Goal: Task Accomplishment & Management: Complete application form

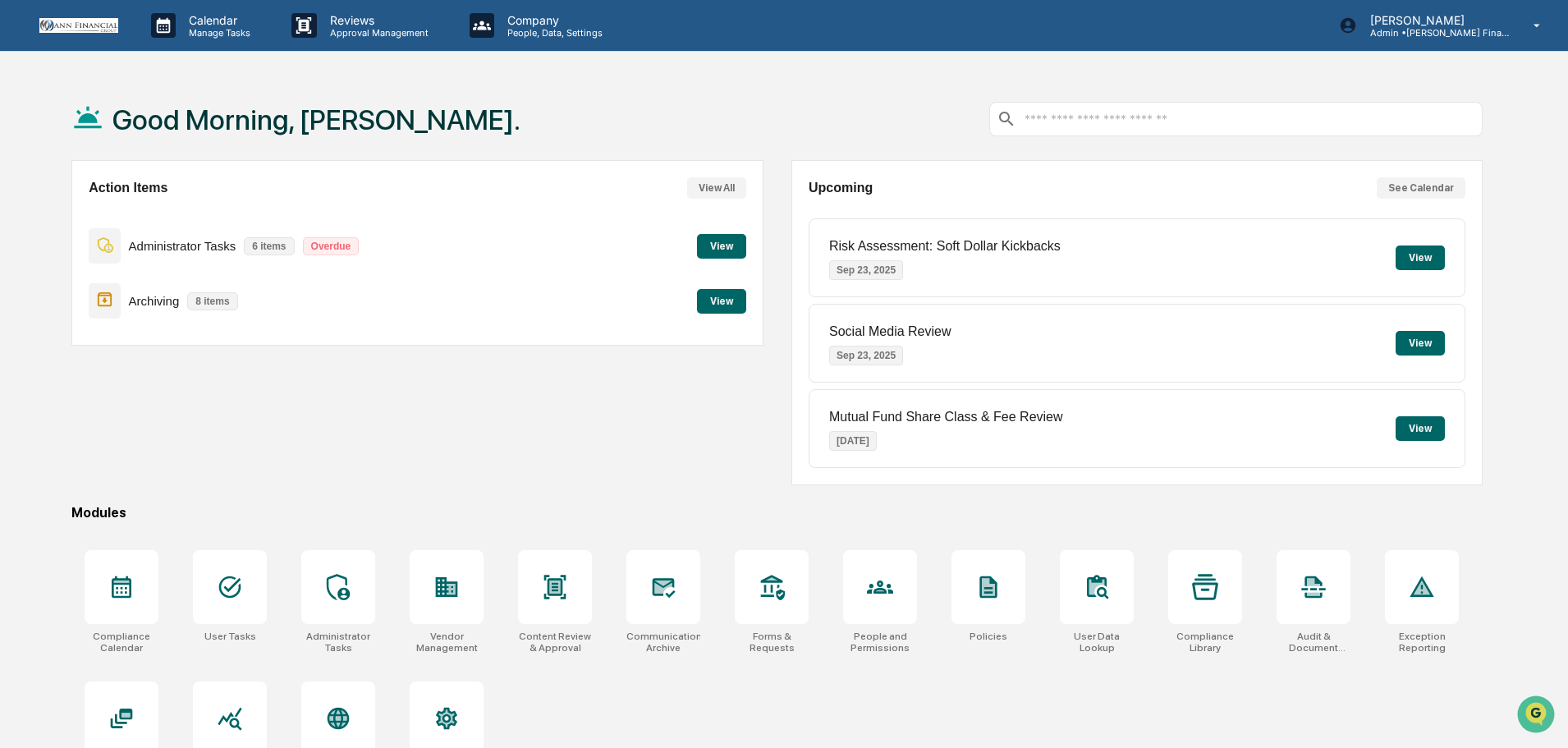
click at [732, 242] on button "View" at bounding box center [722, 246] width 49 height 25
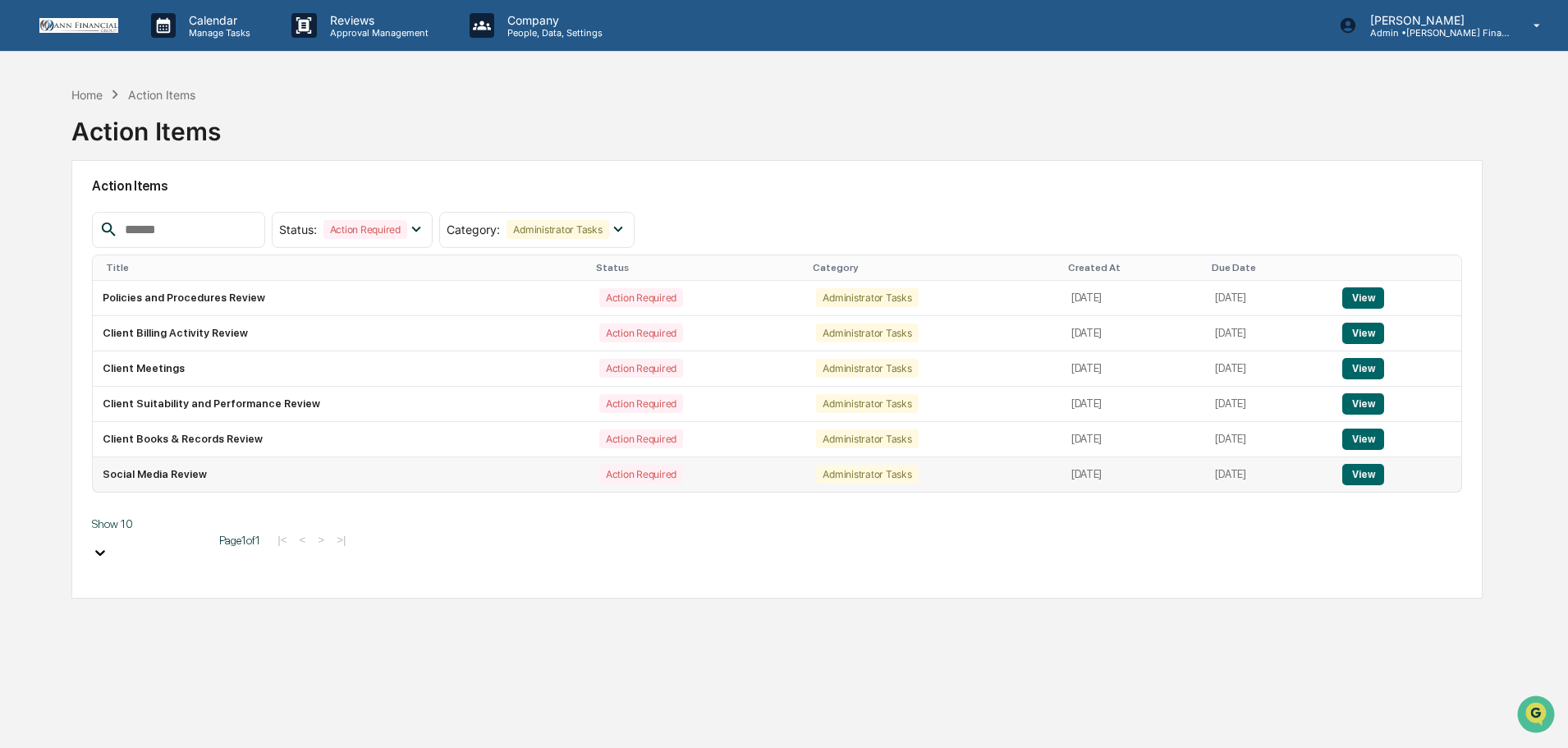
click at [1380, 479] on button "View" at bounding box center [1364, 474] width 42 height 21
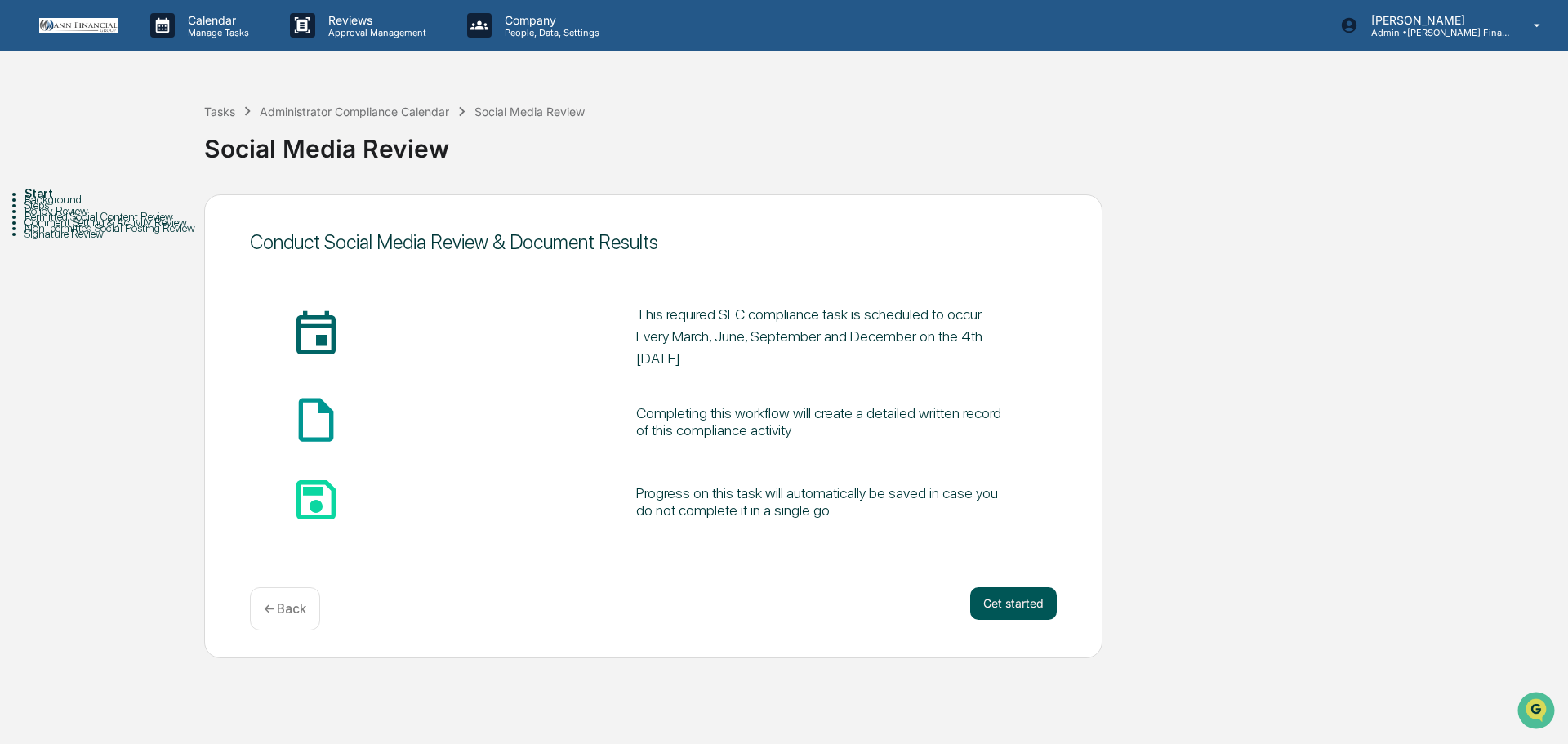
click at [1013, 606] on button "Get started" at bounding box center [1012, 603] width 86 height 32
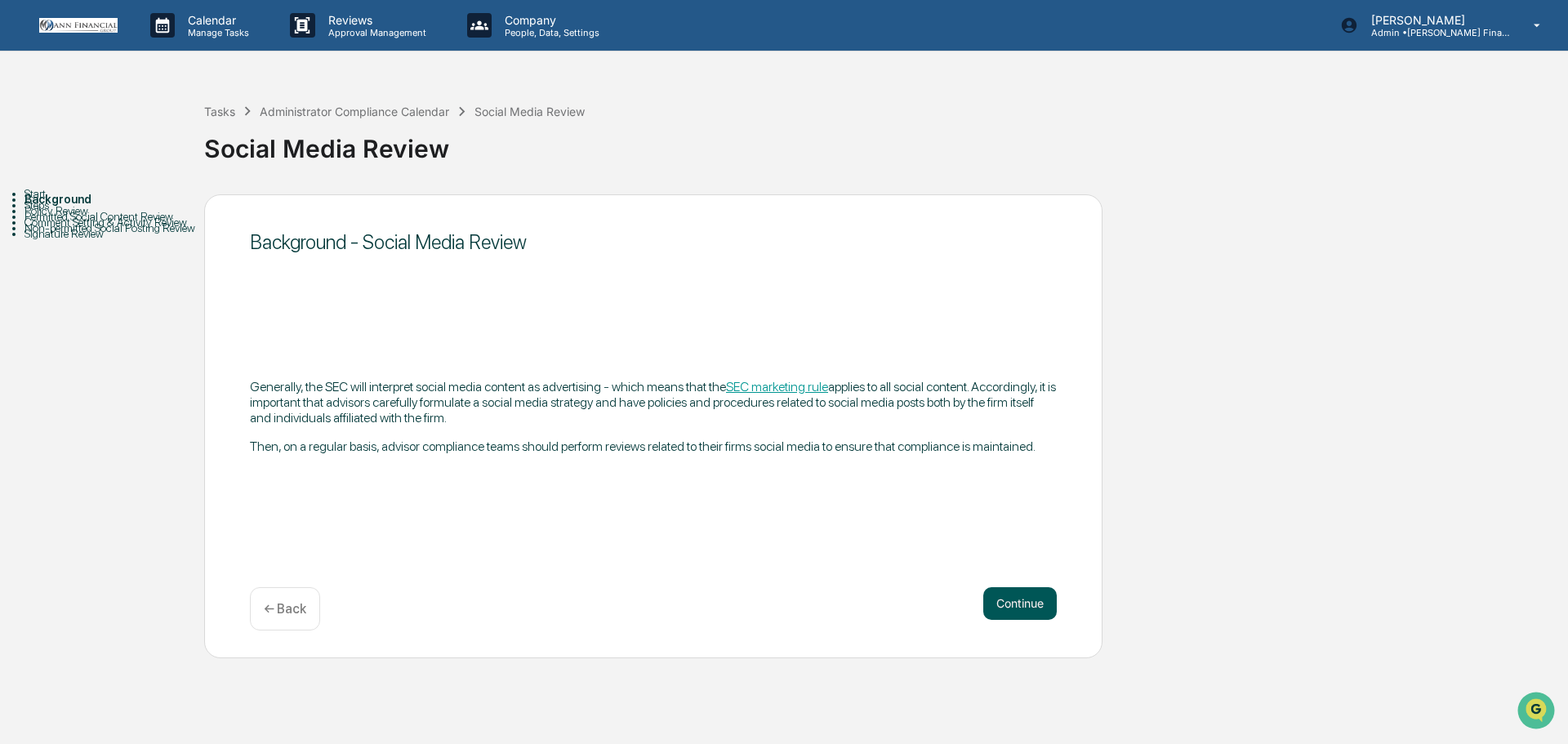
click at [1035, 602] on button "Continue" at bounding box center [1019, 603] width 73 height 32
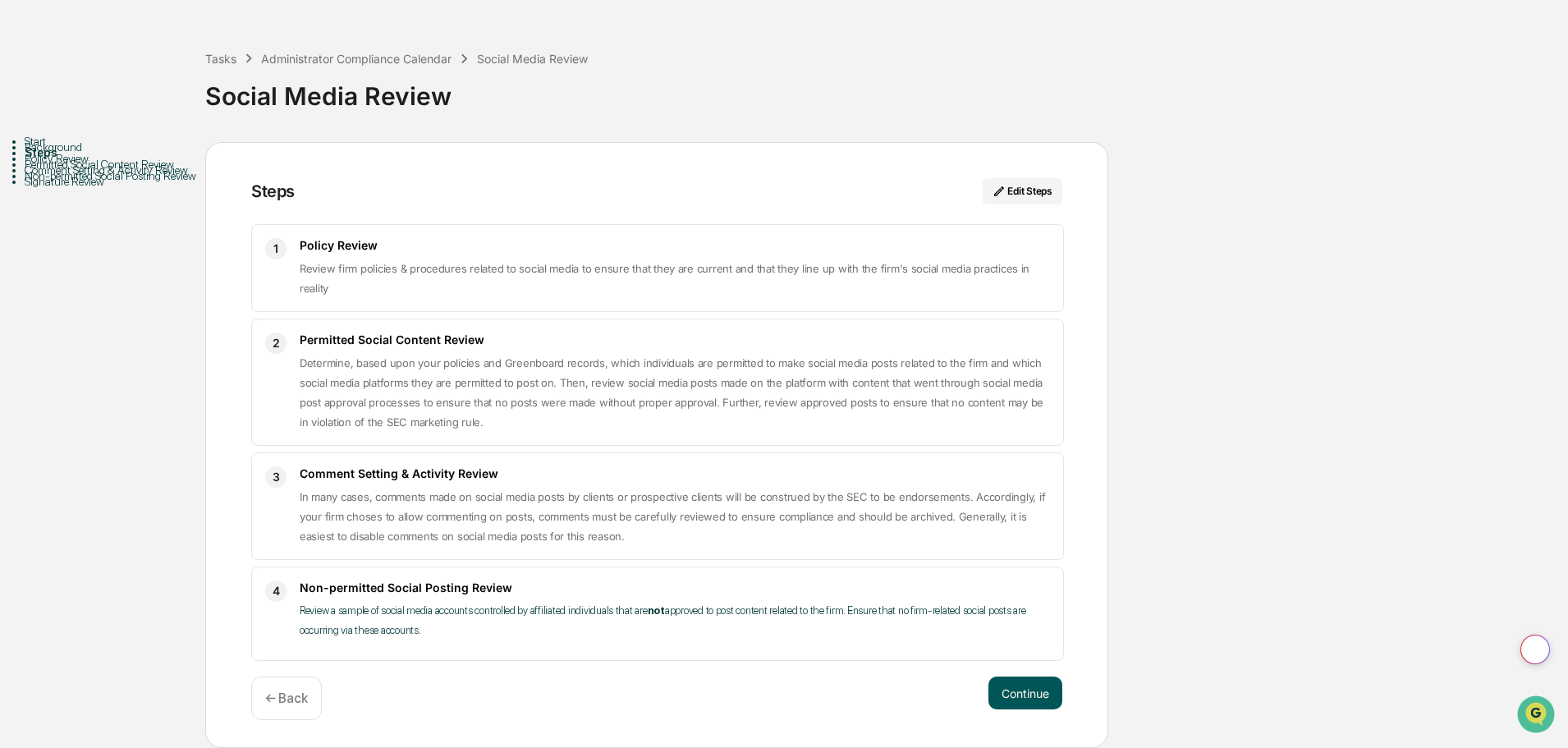
click at [1051, 694] on button "Continue" at bounding box center [1025, 692] width 74 height 32
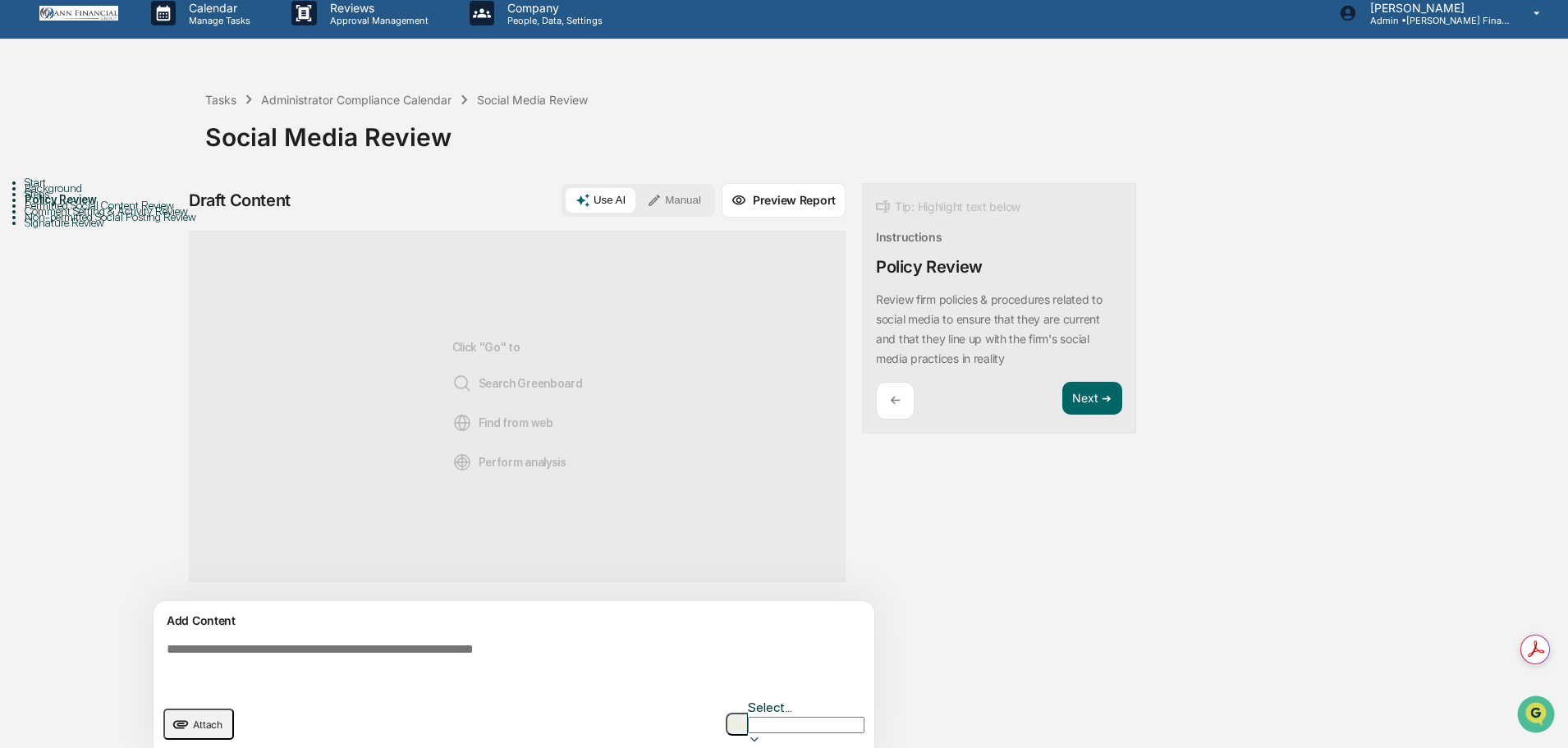
click at [747, 719] on img "button" at bounding box center [738, 724] width 19 height 11
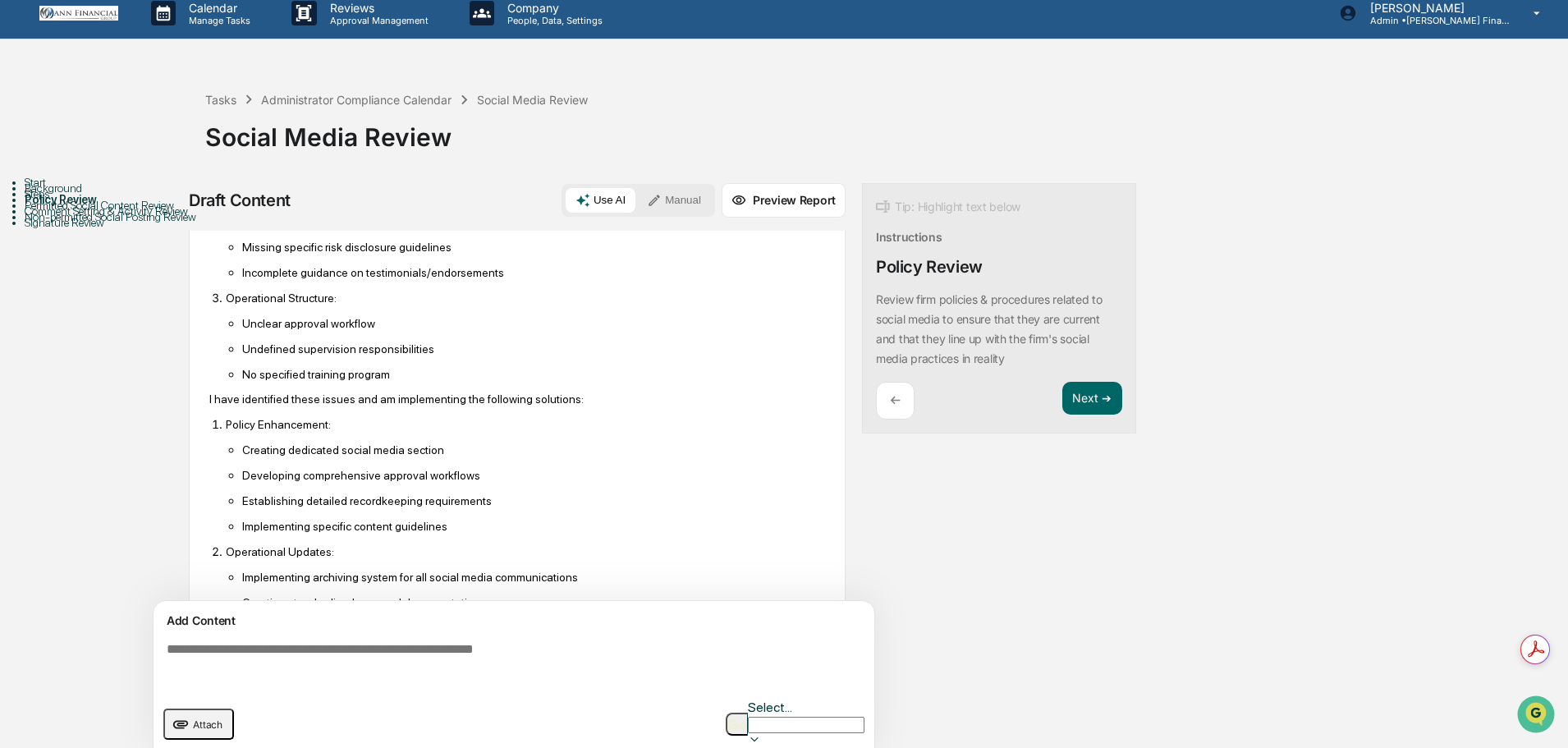
scroll to position [739, 0]
click at [660, 200] on icon at bounding box center [654, 200] width 15 height 15
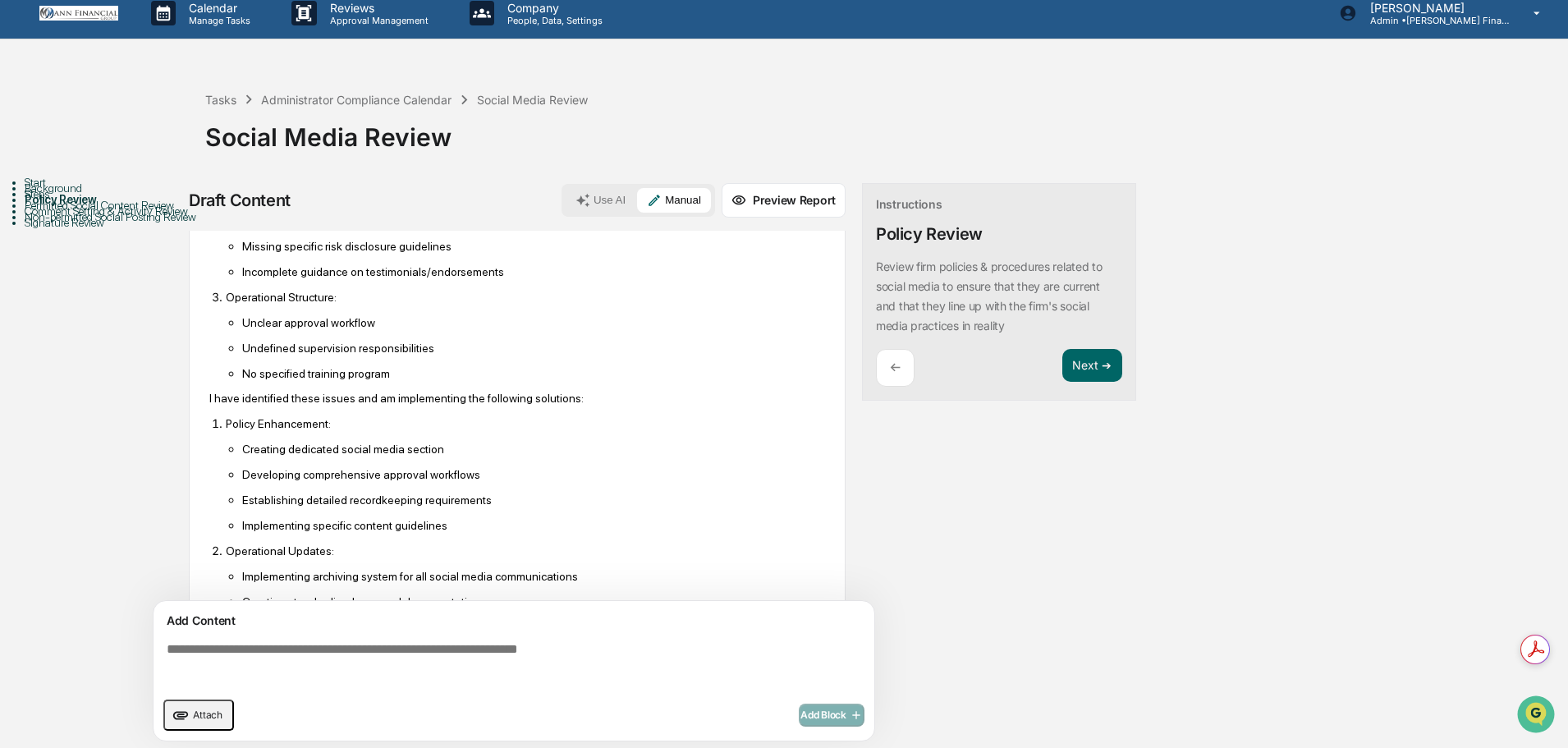
click at [499, 317] on p "Unclear approval workflow" at bounding box center [533, 322] width 583 height 13
click at [510, 367] on p "No specified training program" at bounding box center [533, 374] width 583 height 13
click at [530, 468] on p "Developing comprehensive approval workflows" at bounding box center [533, 474] width 583 height 13
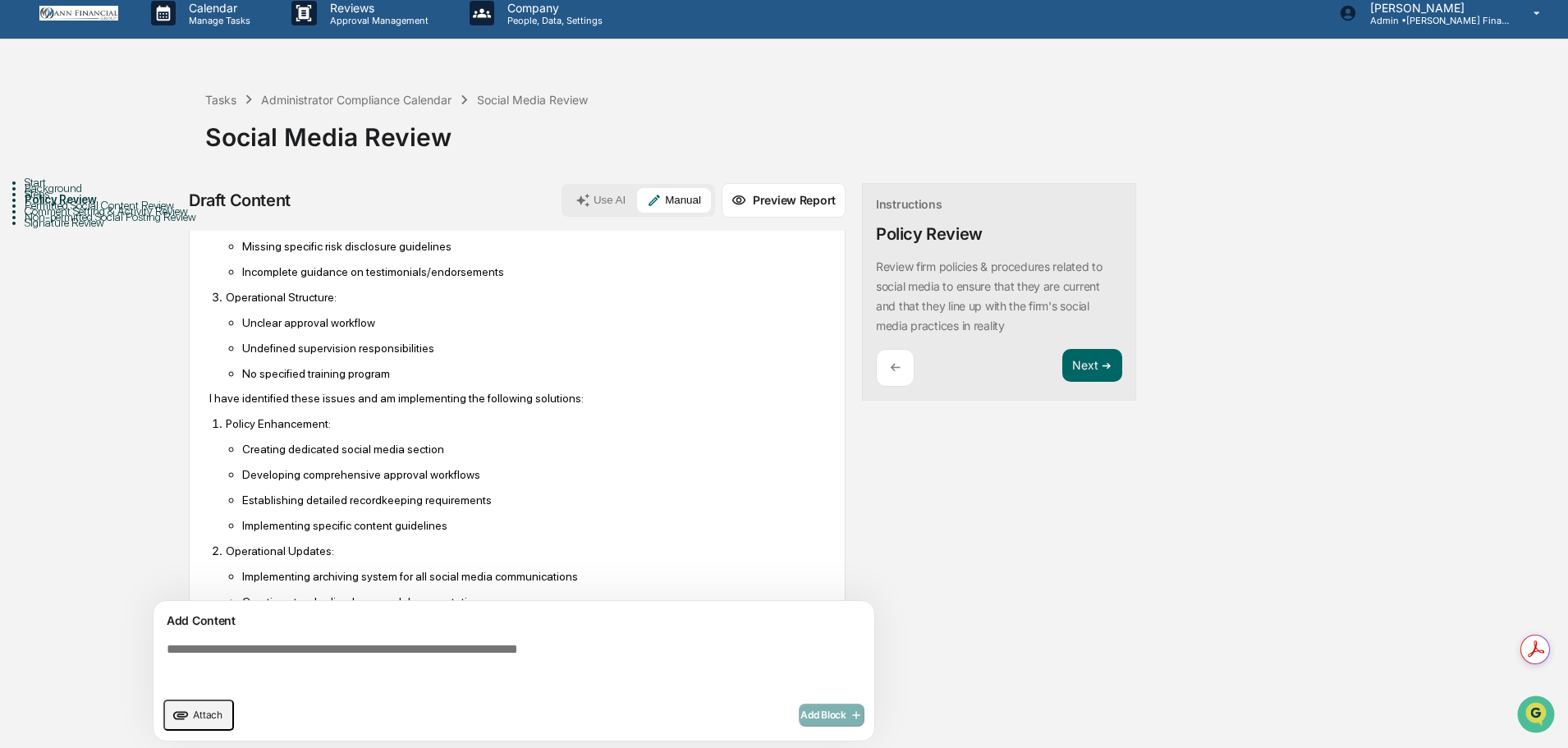
click at [530, 468] on p "Developing comprehensive approval workflows" at bounding box center [533, 474] width 583 height 13
click at [679, 191] on button "Manual" at bounding box center [674, 200] width 74 height 25
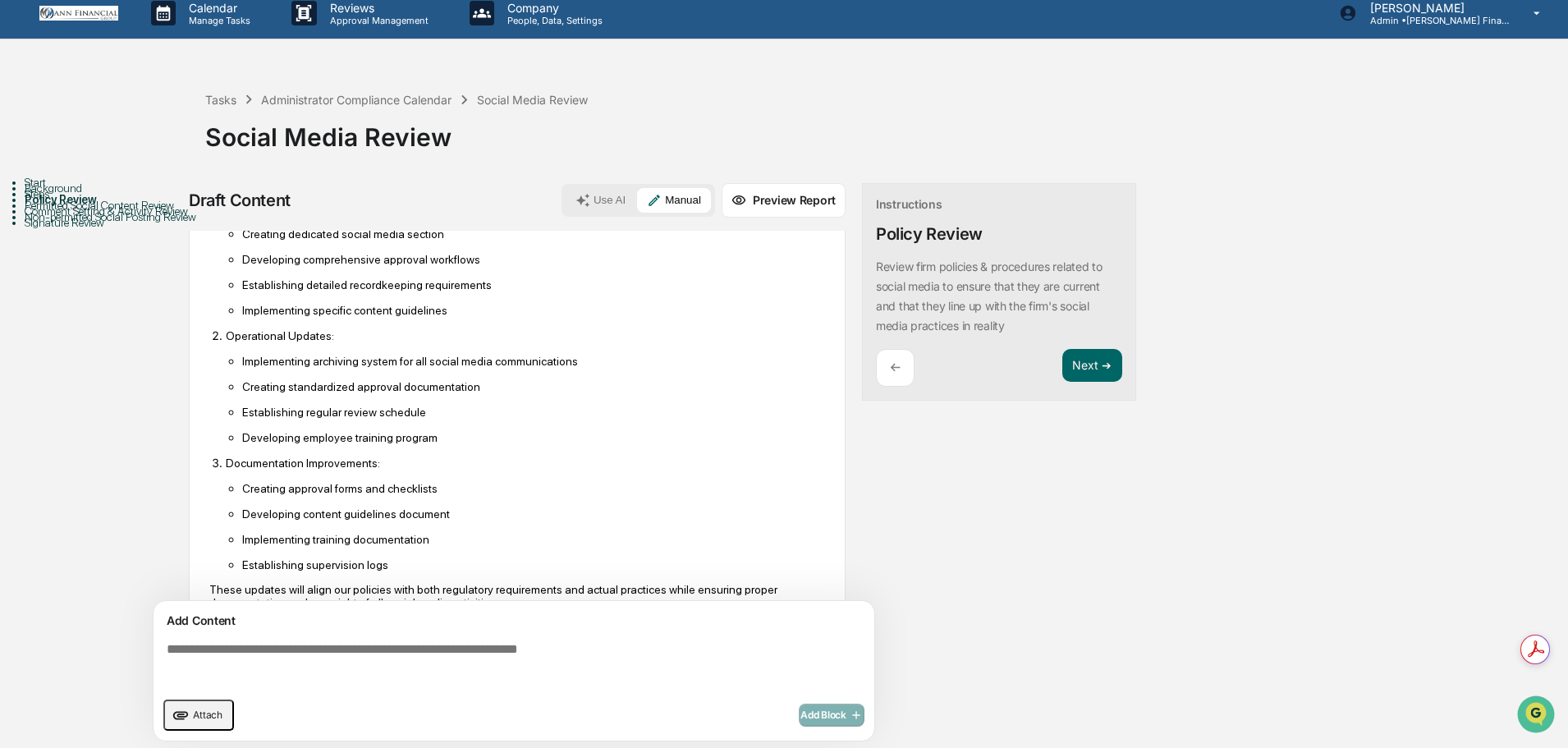
scroll to position [995, 0]
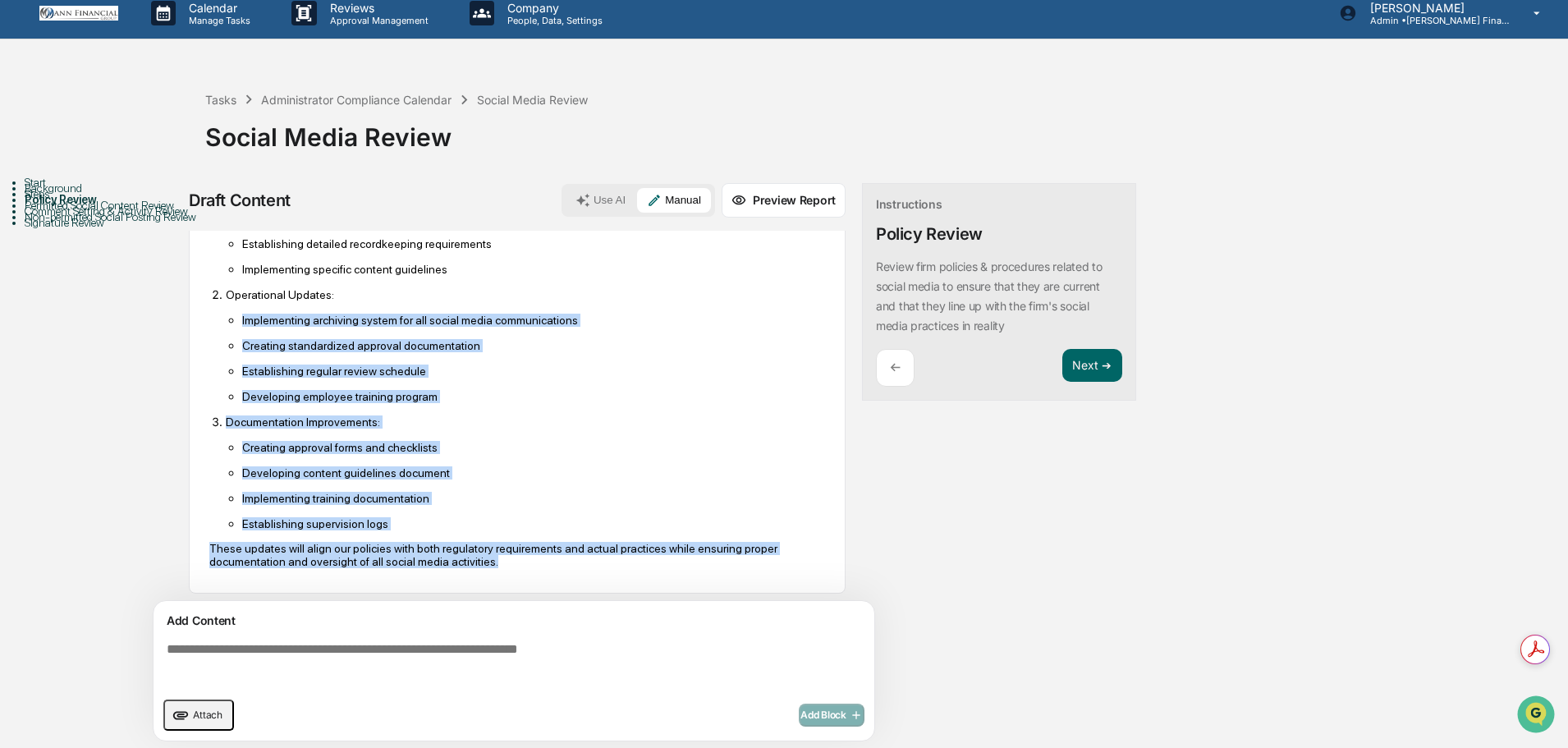
drag, startPoint x: 550, startPoint y: 559, endPoint x: 254, endPoint y: 299, distance: 394.0
click at [383, 314] on p "Implementing archiving system for all social media communications" at bounding box center [533, 320] width 583 height 13
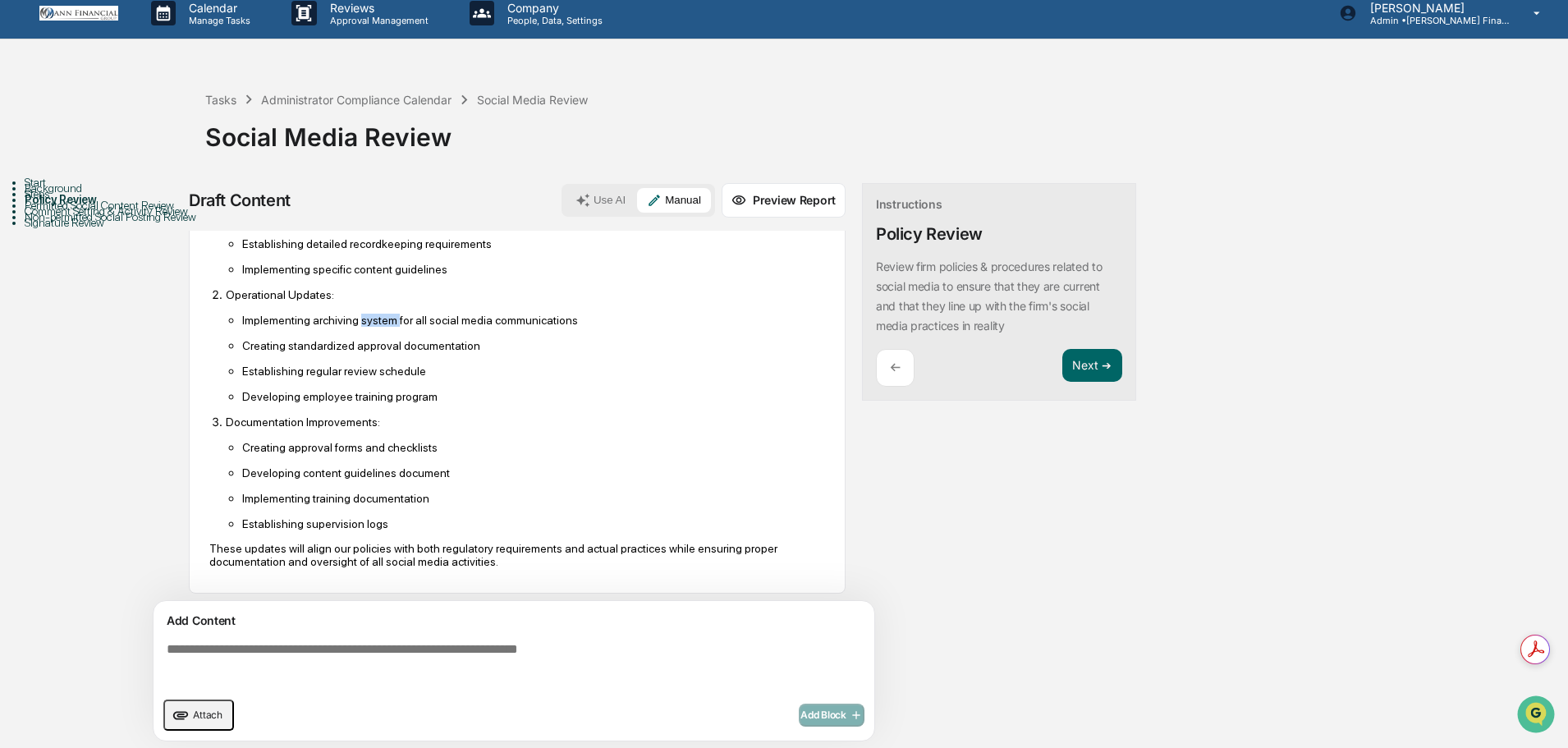
click at [383, 314] on p "Implementing archiving system for all social media communications" at bounding box center [533, 320] width 583 height 13
click at [376, 290] on p "Operational Updates:" at bounding box center [524, 295] width 599 height 13
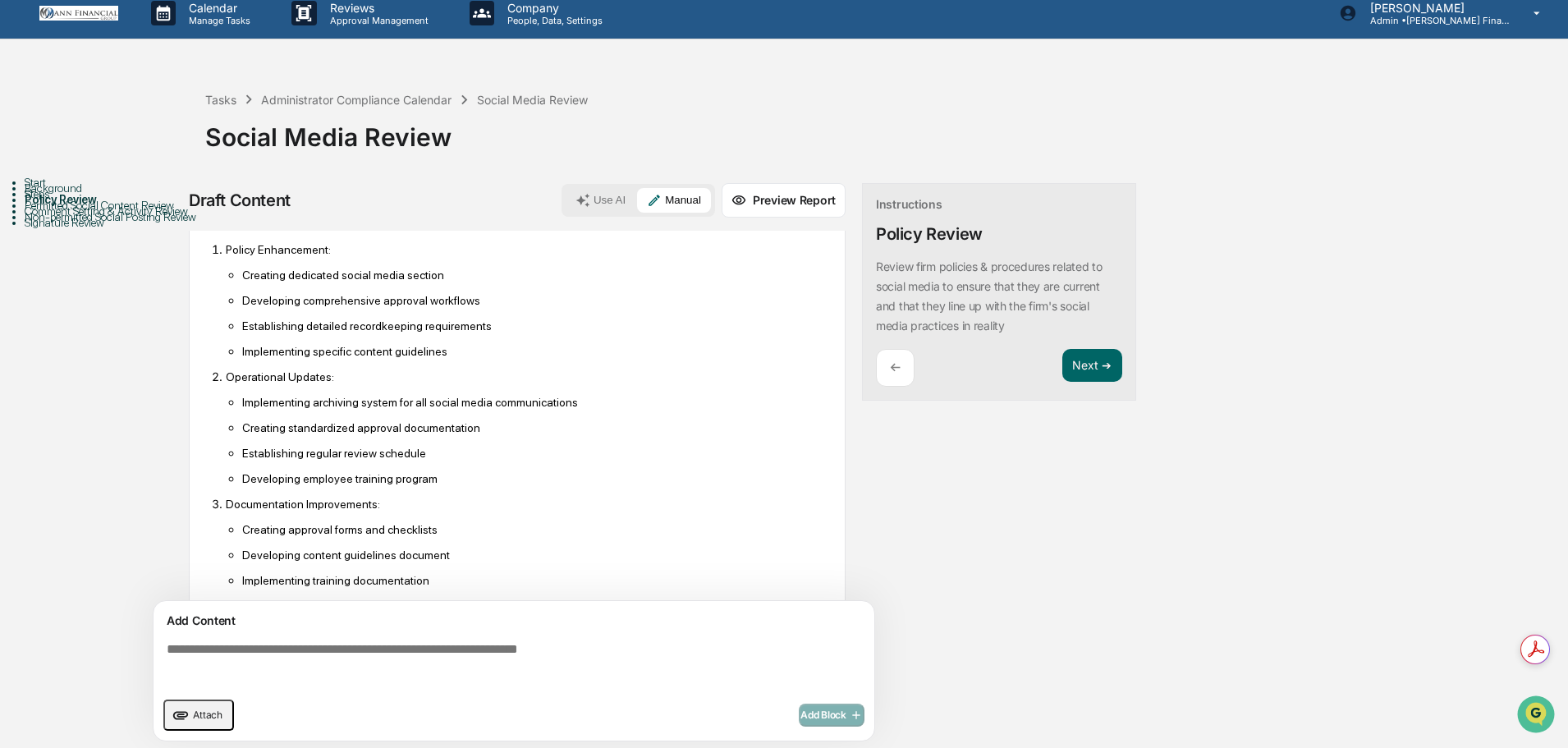
click at [332, 648] on textarea at bounding box center [517, 665] width 715 height 59
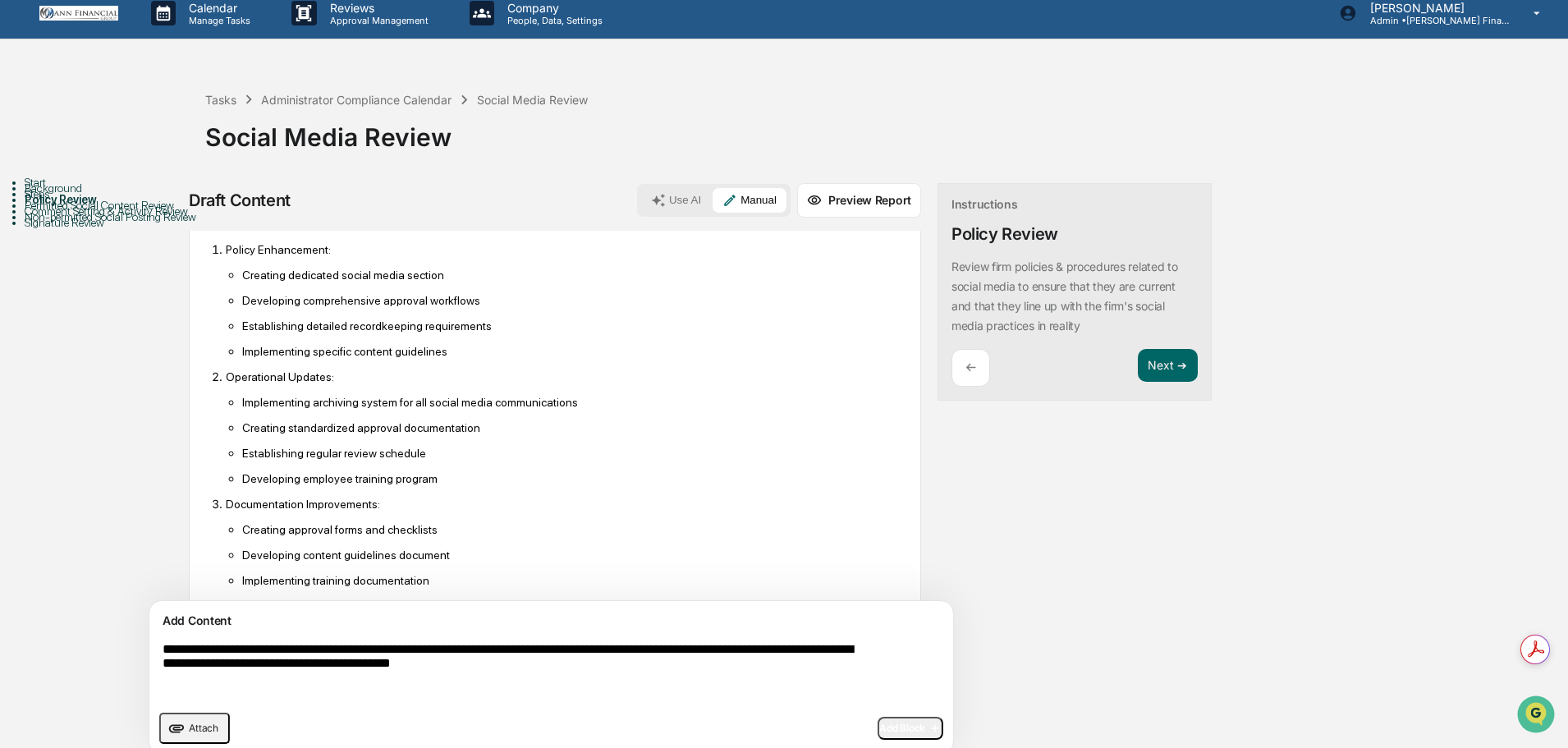
type textarea "**********"
click at [925, 729] on icon "button" at bounding box center [933, 728] width 17 height 13
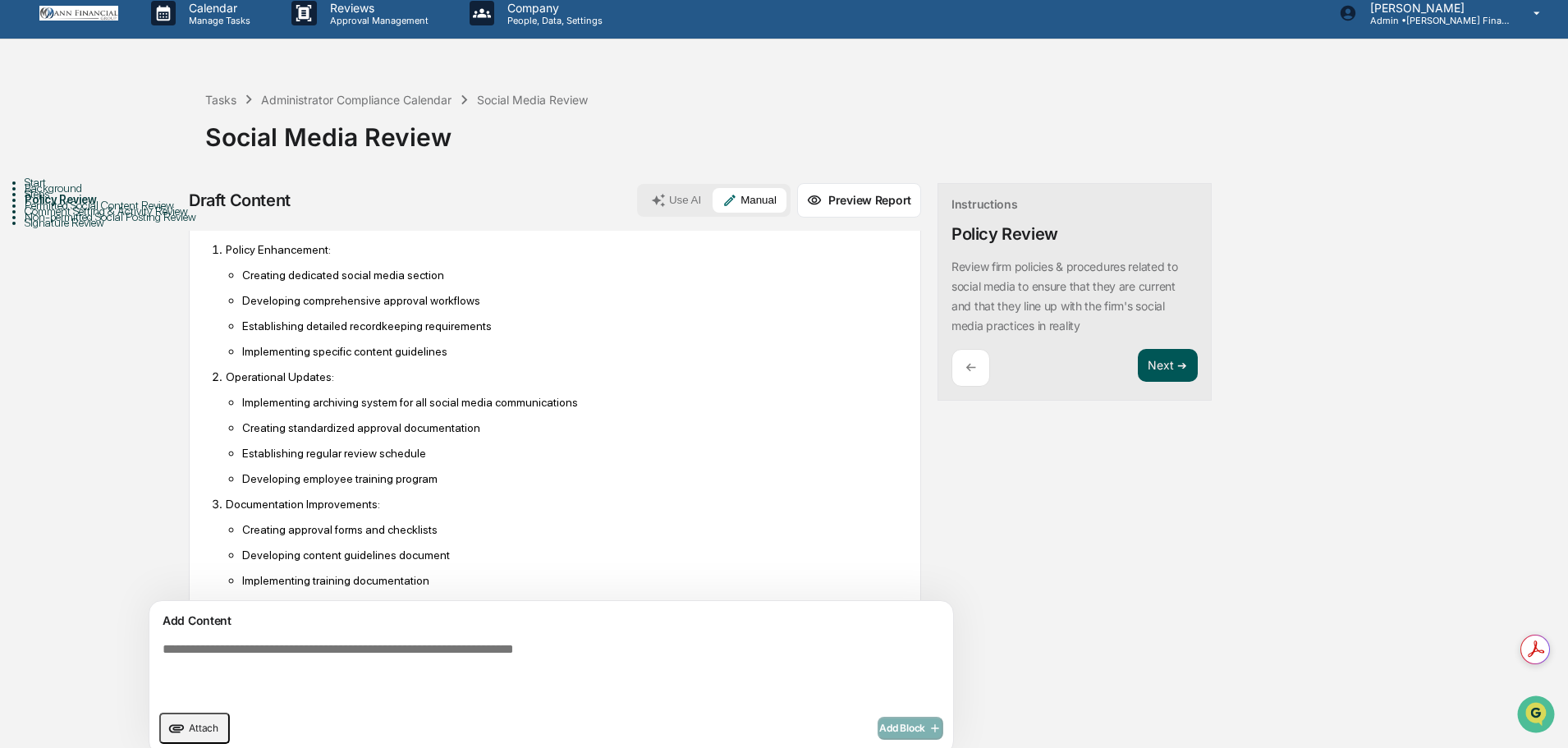
click at [1138, 367] on button "Next ➔" at bounding box center [1168, 366] width 60 height 33
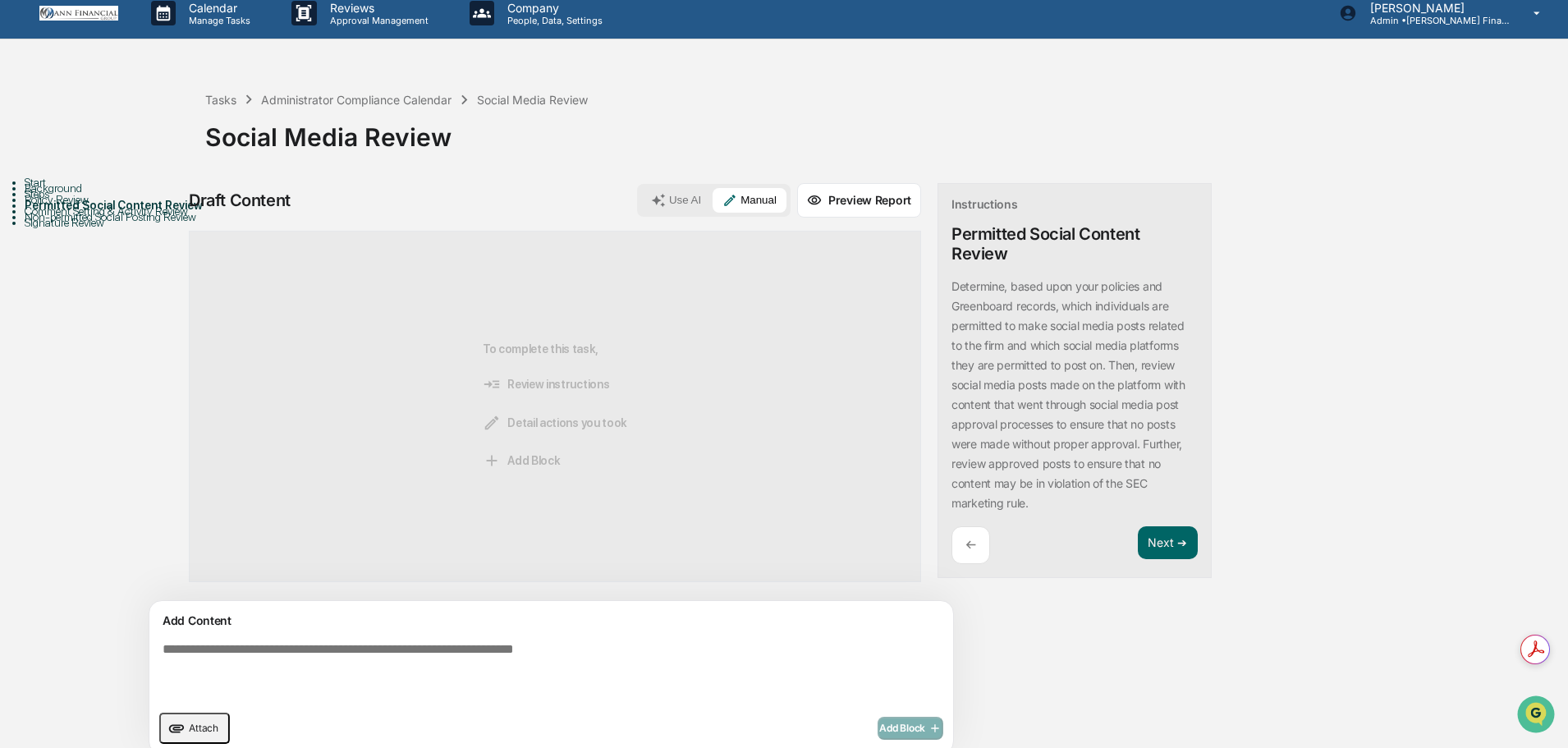
scroll to position [0, 0]
click at [346, 638] on textarea at bounding box center [513, 672] width 715 height 72
click at [356, 652] on textarea at bounding box center [513, 672] width 715 height 72
type textarea "**"
click at [880, 732] on span "Add Block" at bounding box center [910, 728] width 62 height 13
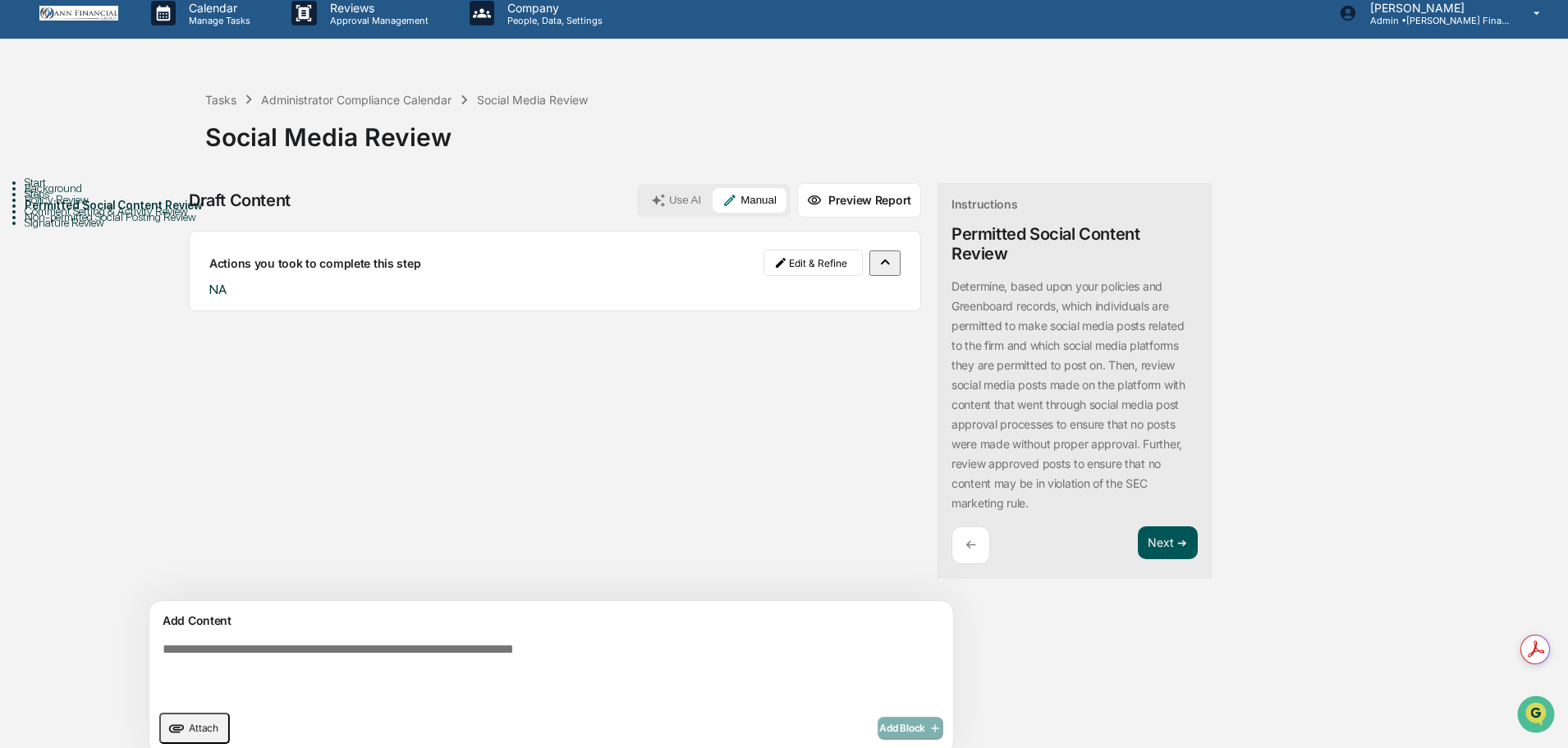
click at [1138, 544] on button "Next ➔" at bounding box center [1168, 543] width 60 height 33
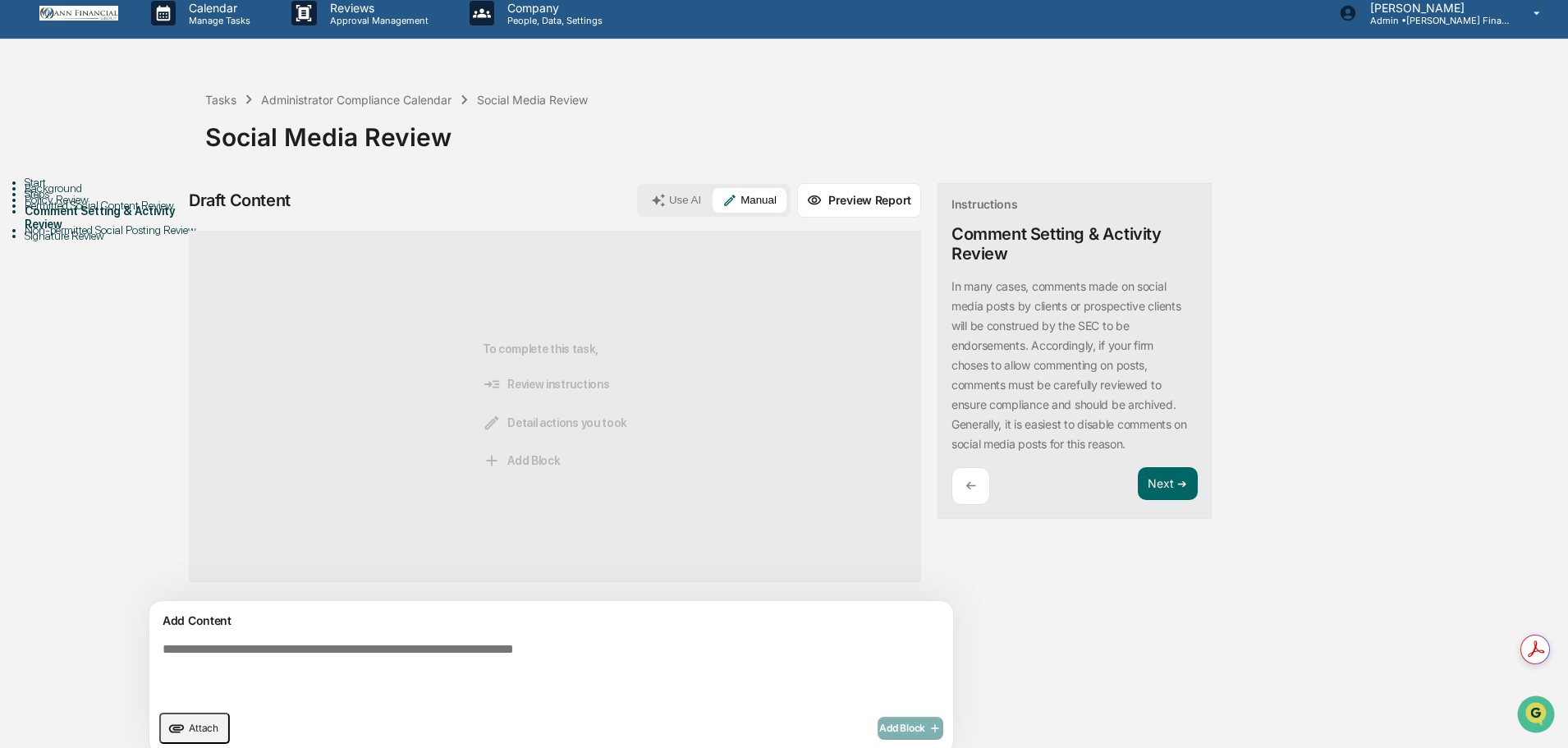
click at [638, 672] on textarea at bounding box center [513, 672] width 715 height 72
type textarea "**"
click at [880, 728] on span "Add Block" at bounding box center [910, 728] width 62 height 13
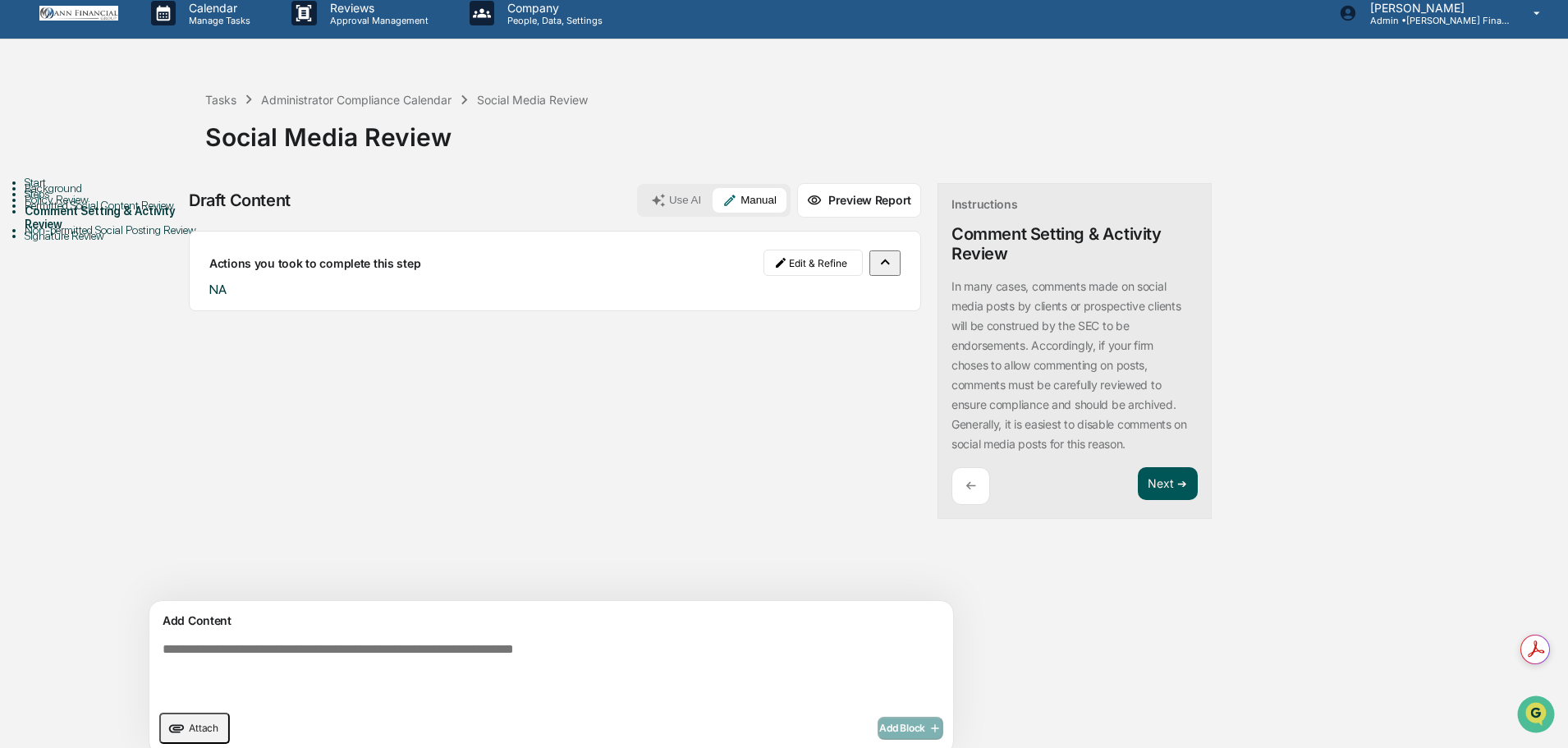
click at [1138, 488] on button "Next ➔" at bounding box center [1168, 484] width 60 height 33
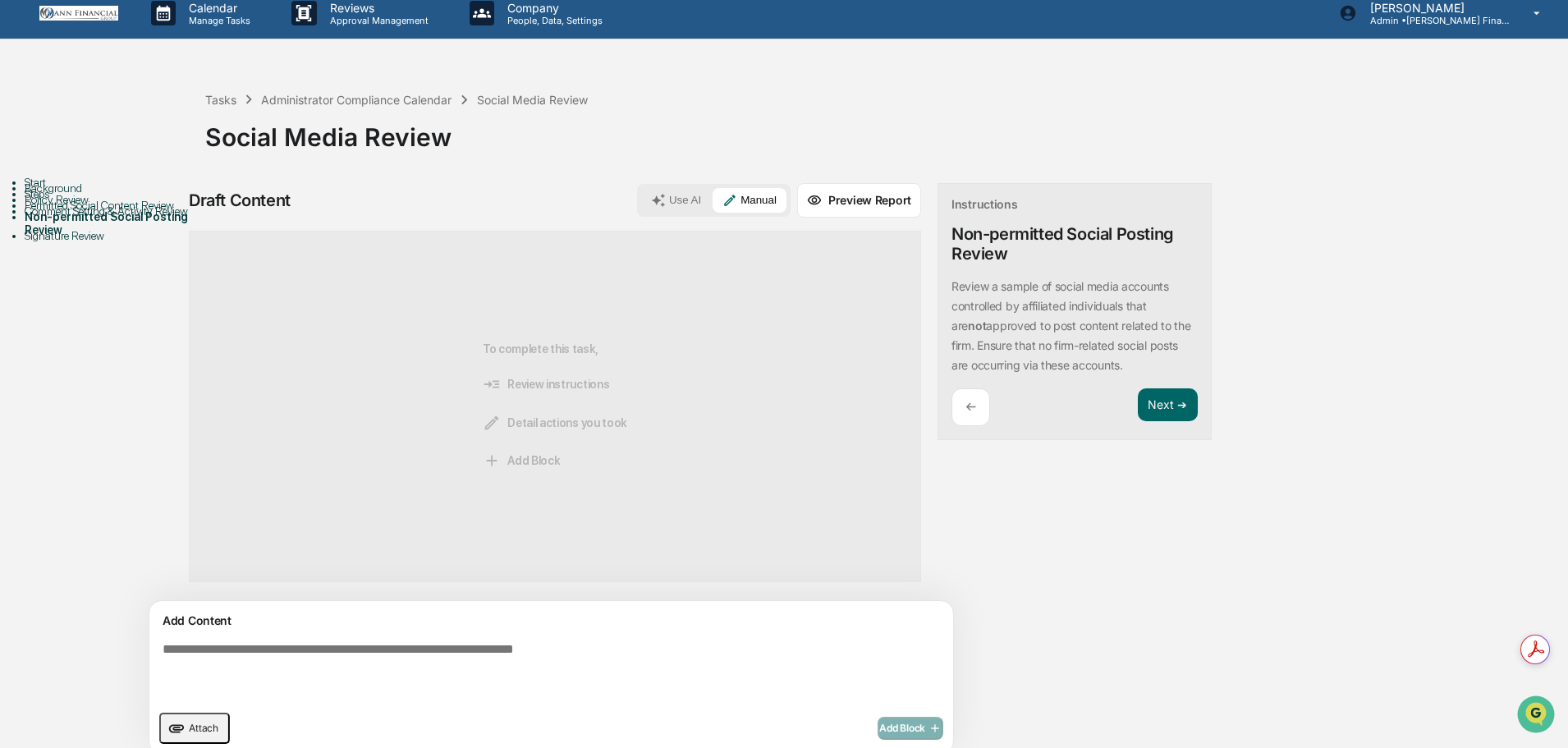
click at [471, 674] on textarea at bounding box center [513, 672] width 715 height 72
type textarea "**********"
click at [880, 723] on span "Add Block" at bounding box center [910, 728] width 62 height 13
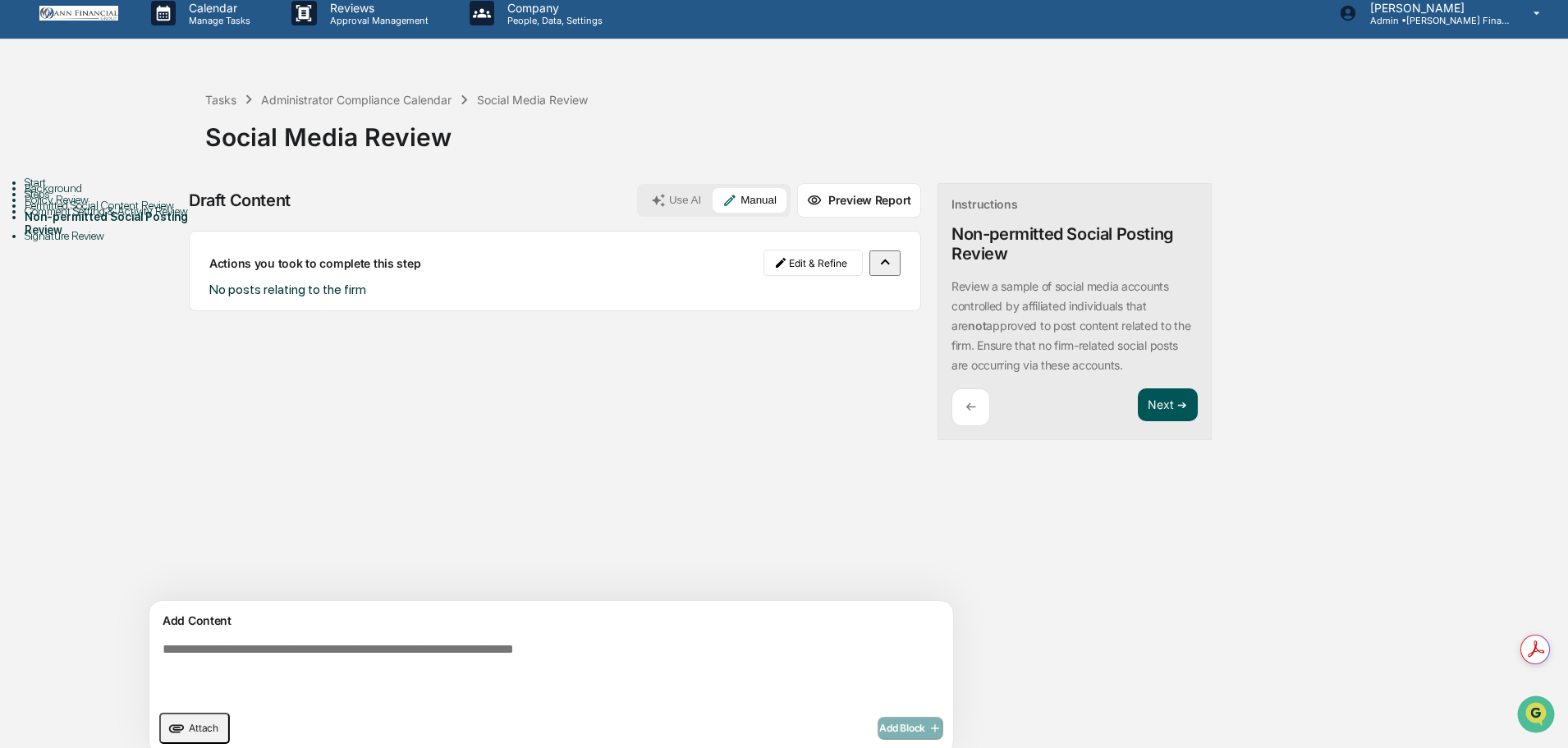
click at [1138, 406] on button "Next ➔" at bounding box center [1168, 405] width 60 height 33
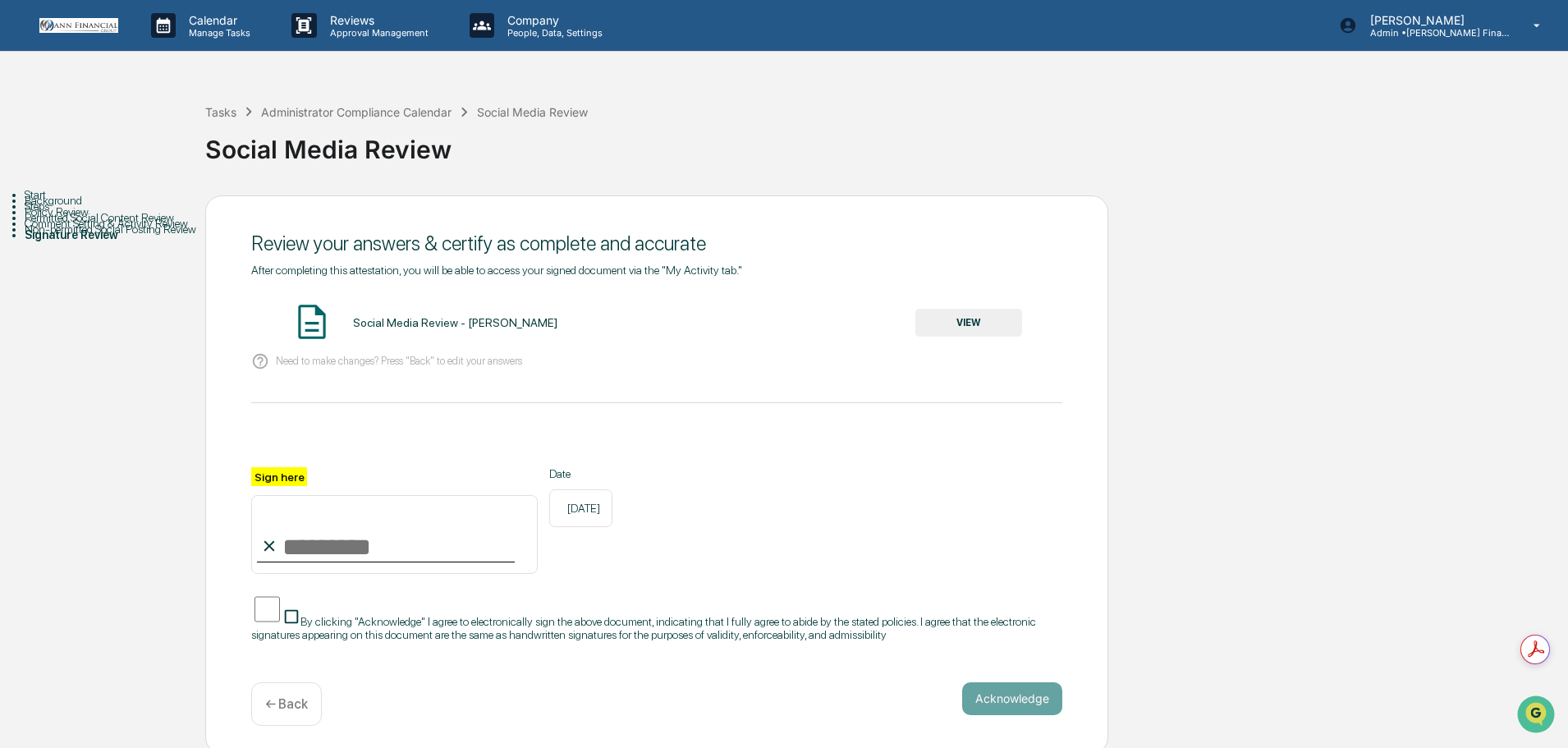
click at [414, 538] on input "Sign here" at bounding box center [394, 535] width 287 height 79
type input "**********"
click at [996, 714] on button "Acknowledge" at bounding box center [1012, 698] width 100 height 32
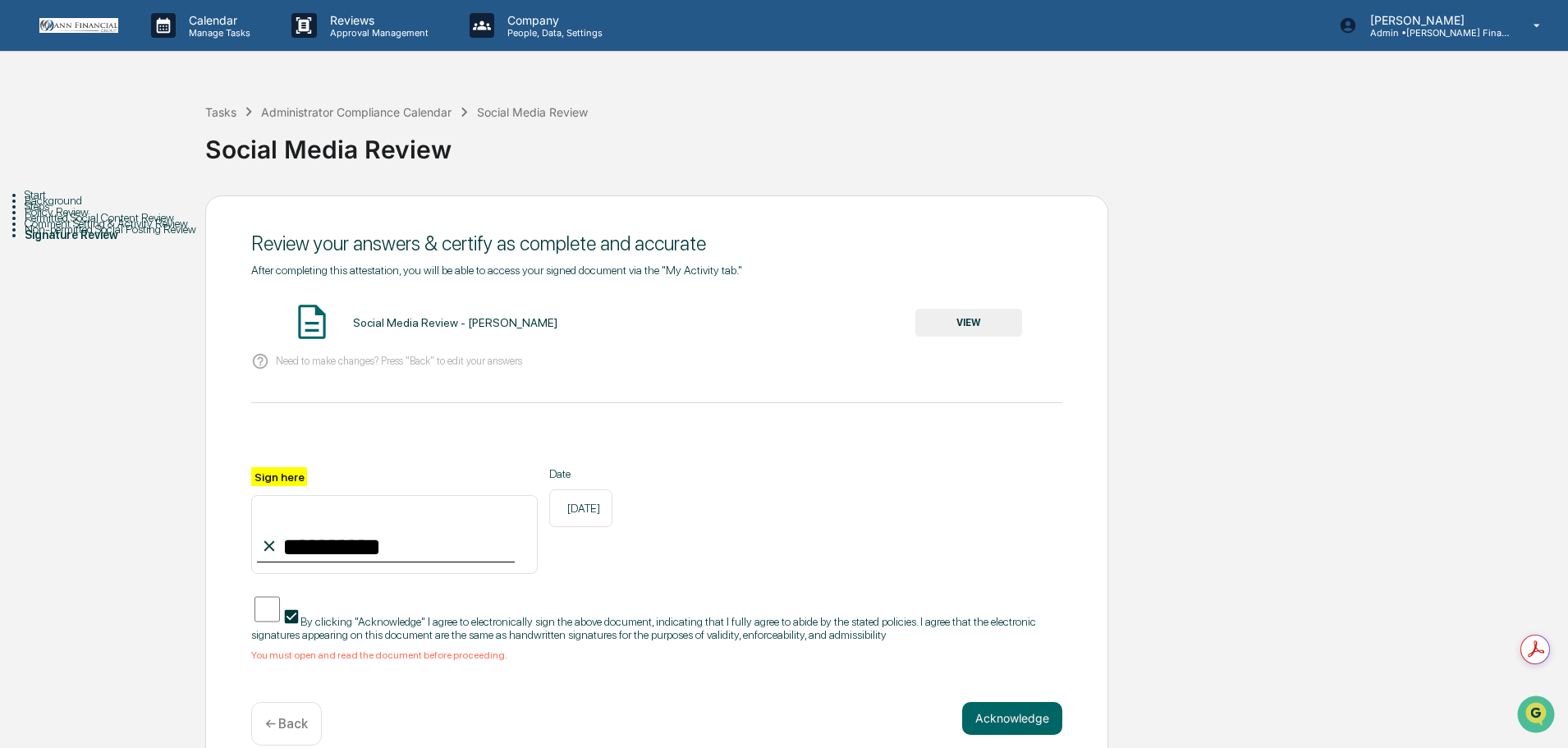
click at [975, 310] on button "VIEW" at bounding box center [969, 323] width 107 height 28
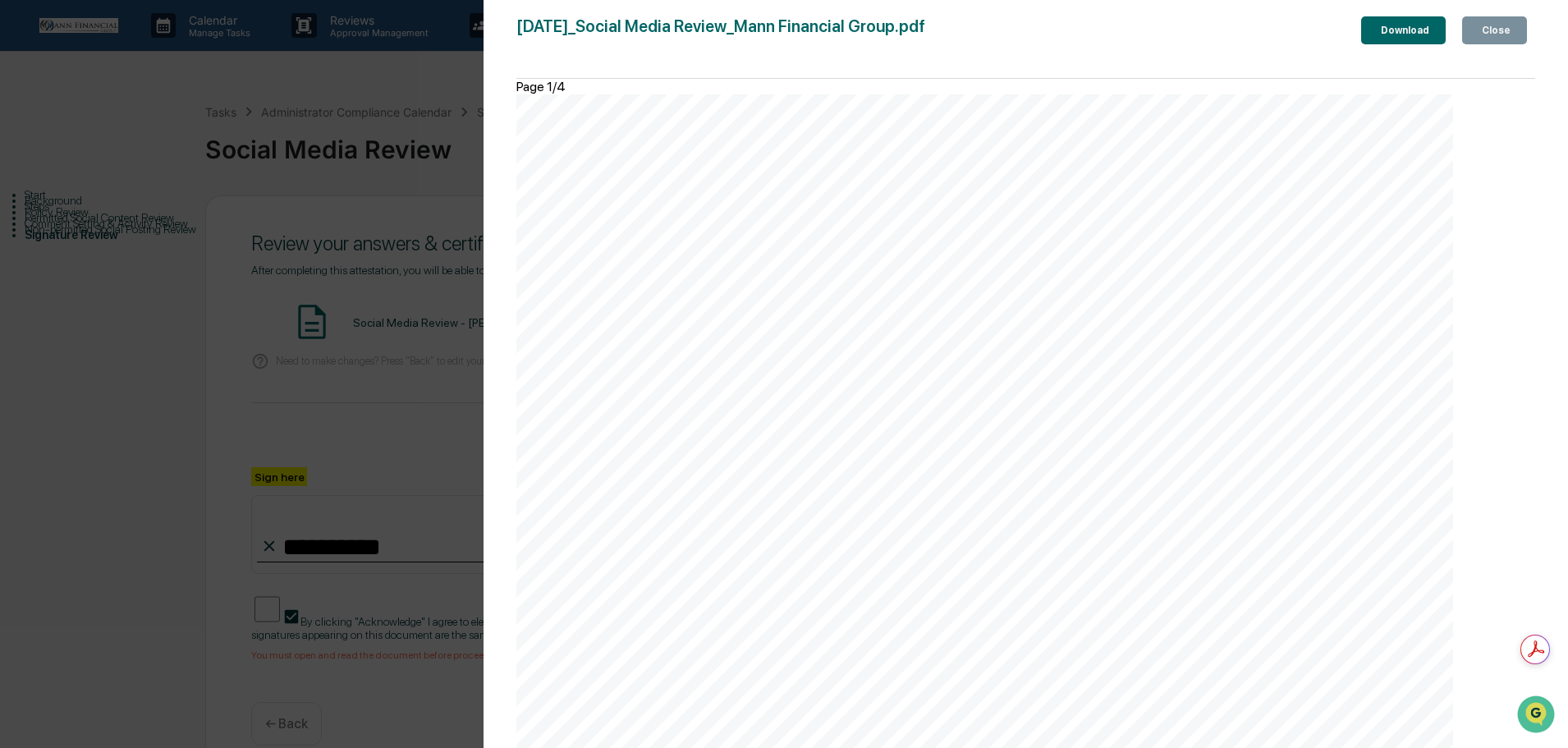
click at [1505, 29] on div "Close" at bounding box center [1494, 30] width 32 height 11
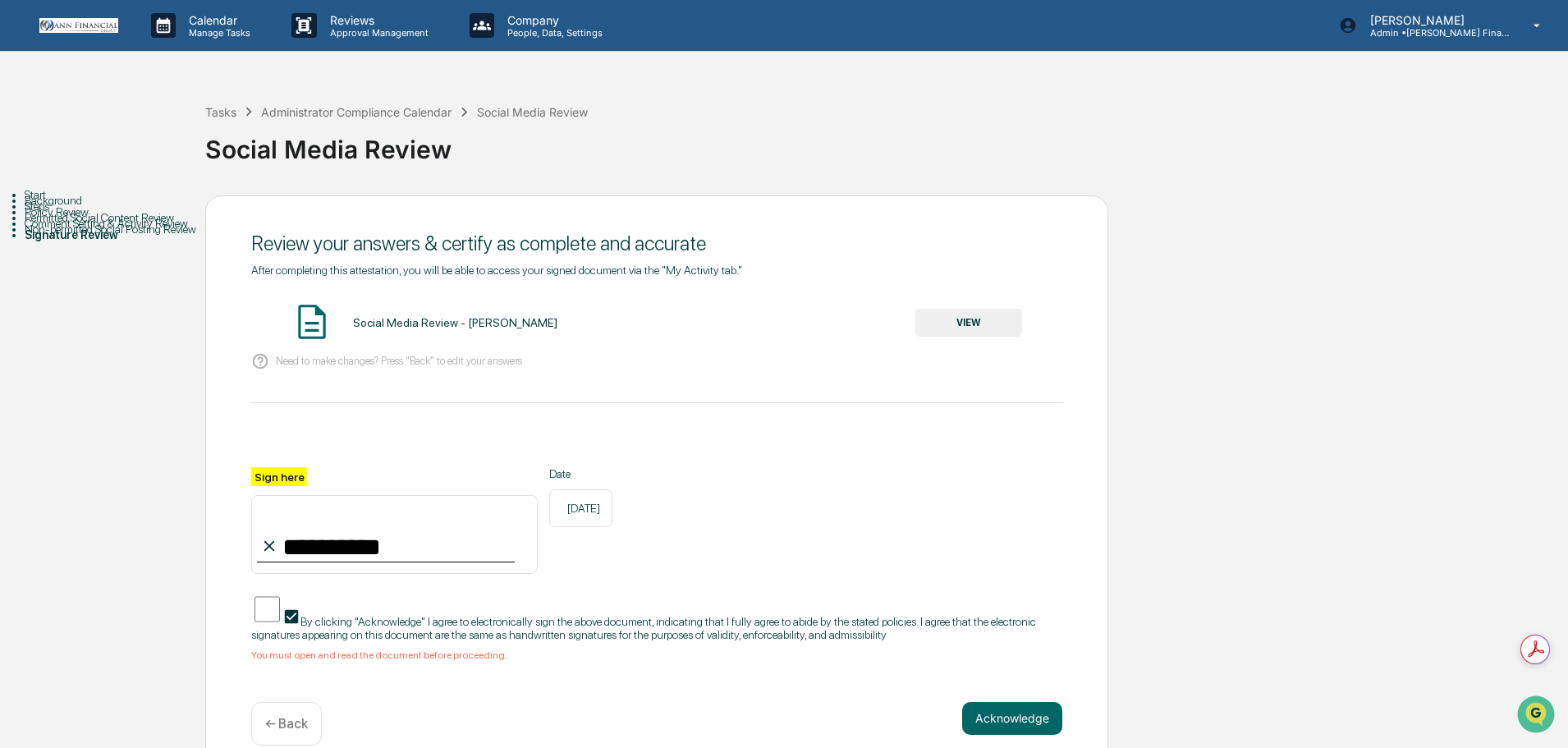
drag, startPoint x: 992, startPoint y: 709, endPoint x: 1006, endPoint y: 709, distance: 14.0
click at [1000, 709] on div "**********" at bounding box center [657, 484] width 903 height 578
click at [1002, 709] on div "**********" at bounding box center [657, 484] width 903 height 578
click at [1000, 722] on button "Acknowledge" at bounding box center [1012, 718] width 100 height 32
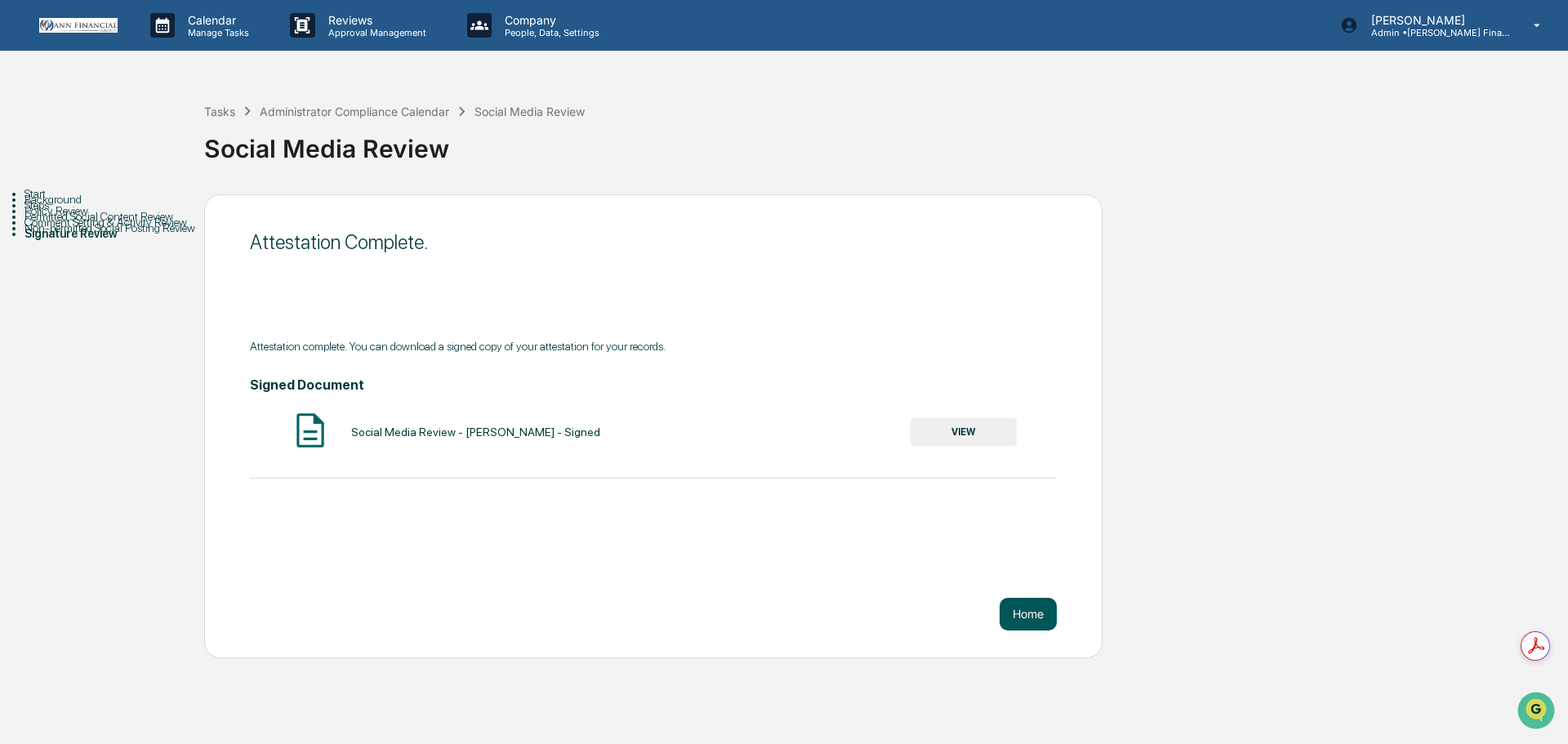
click at [1040, 617] on button "Home" at bounding box center [1028, 613] width 58 height 32
